Goal: Task Accomplishment & Management: Use online tool/utility

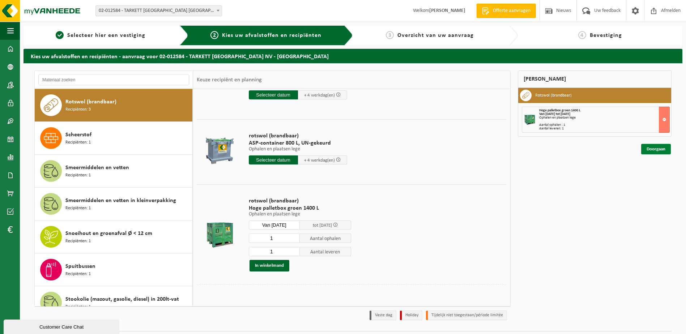
click at [650, 148] on link "Doorgaan" at bounding box center [656, 149] width 30 height 10
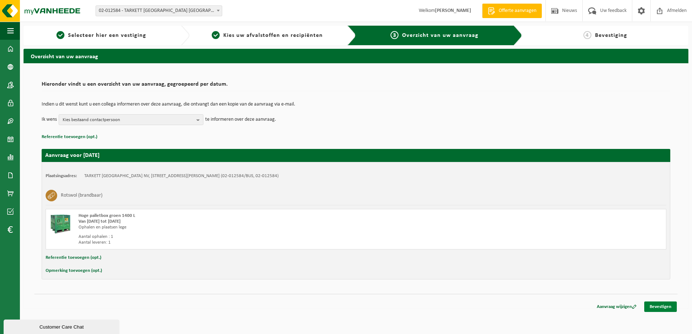
click at [664, 304] on link "Bevestigen" at bounding box center [660, 307] width 33 height 10
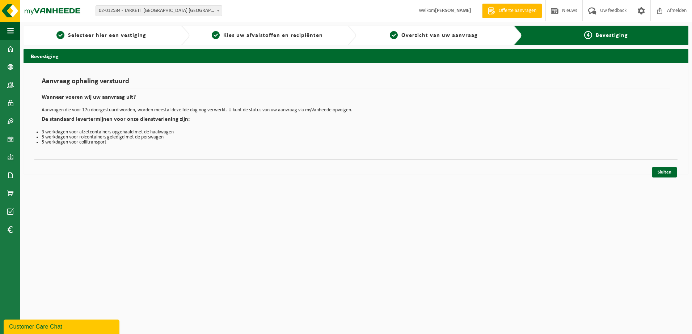
click at [376, 252] on html "Vestiging: 01-000804 - TARKETT NV - WAALWIJK 10-889691 - TARKETT BV - WERF ACAD…" at bounding box center [346, 167] width 692 height 334
click at [340, 241] on html "Vestiging: 01-000804 - TARKETT NV - WAALWIJK 10-889691 - TARKETT BV - WERF ACAD…" at bounding box center [346, 167] width 692 height 334
click at [48, 15] on img at bounding box center [43, 11] width 87 height 22
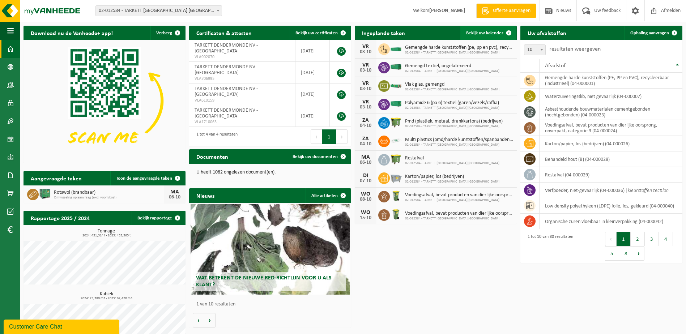
click at [476, 33] on span "Bekijk uw kalender" at bounding box center [484, 33] width 37 height 5
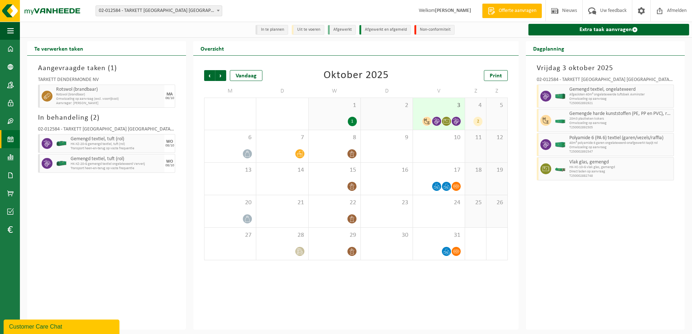
click at [434, 104] on span "3" at bounding box center [438, 106] width 44 height 8
click at [337, 103] on span "1" at bounding box center [334, 106] width 44 height 8
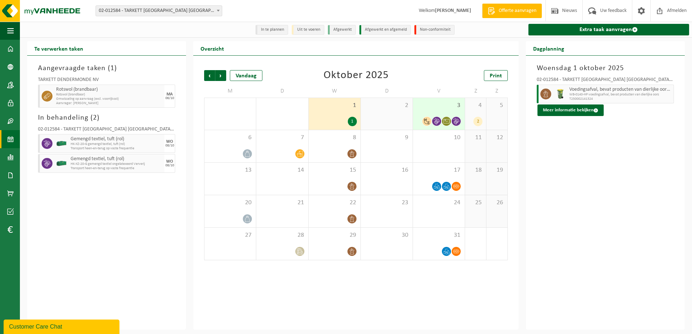
click at [396, 109] on span "2" at bounding box center [386, 106] width 44 height 8
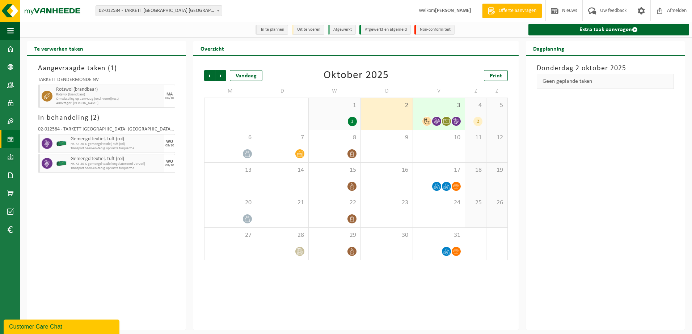
click at [419, 107] on span "3" at bounding box center [438, 106] width 44 height 8
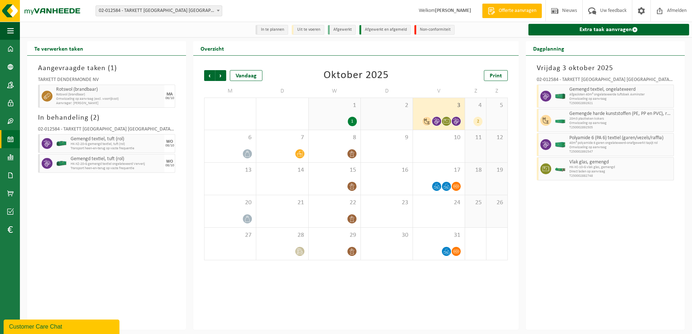
drag, startPoint x: 333, startPoint y: 299, endPoint x: 324, endPoint y: 268, distance: 32.0
click at [325, 275] on div "Vorige Volgende Vandaag [DATE] Print M D W D V Z Z 29 30 1 1 1 1 2 3 4 2 5 6 7 …" at bounding box center [355, 193] width 325 height 274
